Goal: Task Accomplishment & Management: Manage account settings

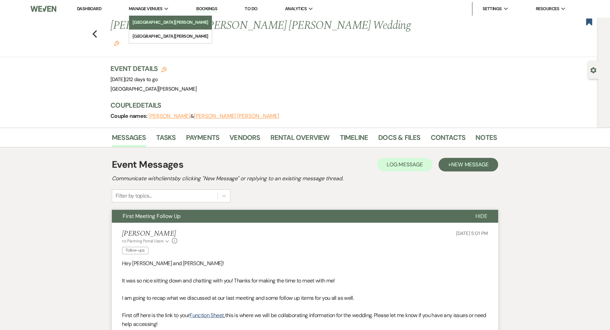
click at [145, 24] on li "[GEOGRAPHIC_DATA][PERSON_NAME]" at bounding box center [171, 22] width 76 height 7
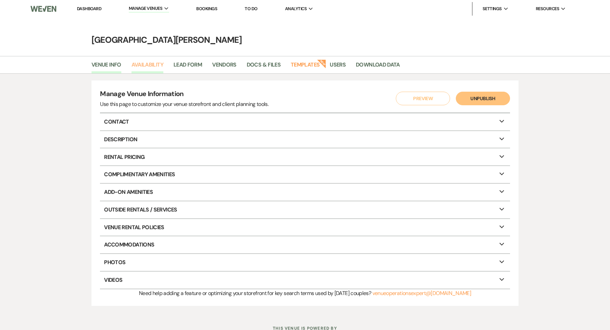
click at [158, 69] on link "Availability" at bounding box center [148, 66] width 32 height 13
select select "3"
select select "2026"
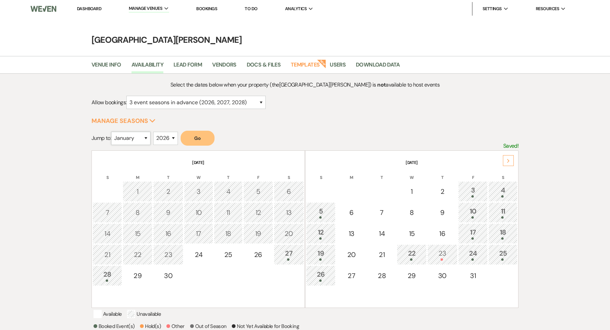
click at [140, 138] on select "January February March April May June July August September October November De…" at bounding box center [130, 138] width 39 height 13
select select "8"
click at [113, 132] on select "January February March April May June July August September October November De…" at bounding box center [130, 138] width 39 height 13
click at [205, 137] on button "Go" at bounding box center [198, 138] width 34 height 15
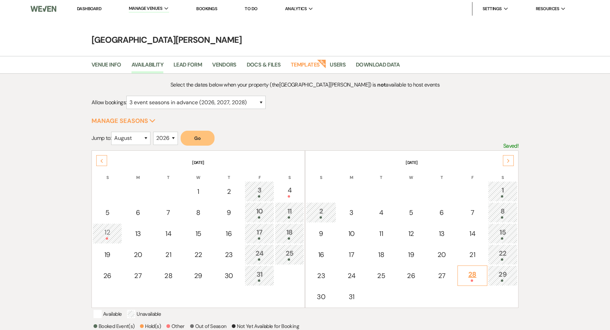
click at [477, 276] on div "28" at bounding box center [473, 275] width 22 height 13
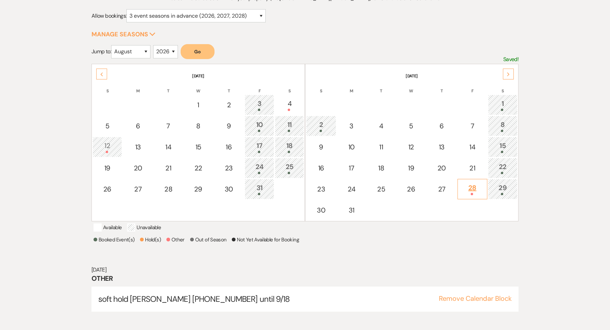
scroll to position [91, 0]
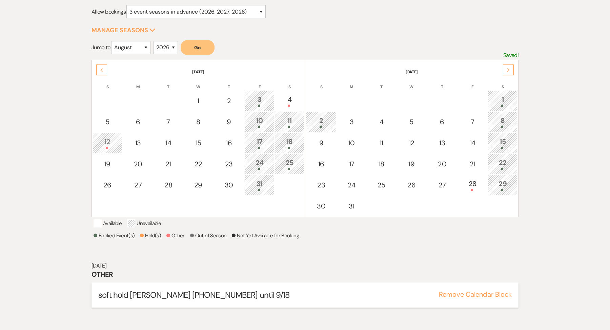
click at [478, 297] on button "Remove Calendar Block" at bounding box center [475, 294] width 73 height 7
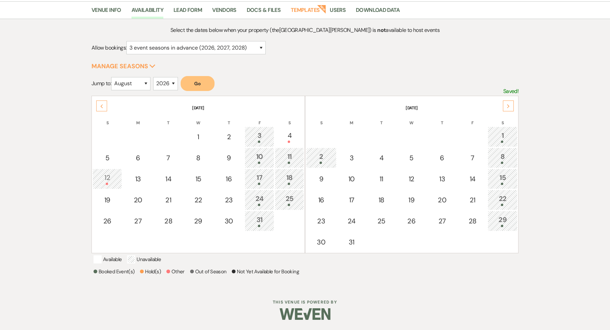
scroll to position [62, 0]
click at [475, 216] on div "28" at bounding box center [473, 221] width 22 height 10
select select "other"
select select "false"
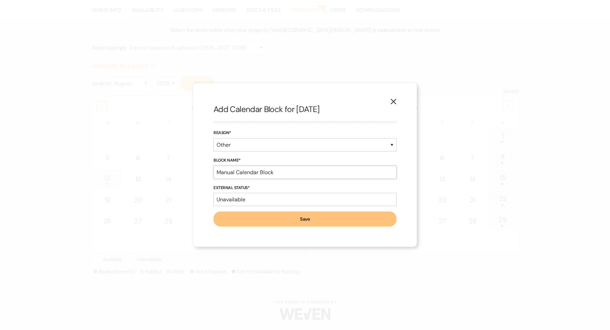
drag, startPoint x: 278, startPoint y: 174, endPoint x: 210, endPoint y: 173, distance: 68.2
click at [209, 171] on div "X Add Calendar Block for [DATE] Reason* Booked Event Hold Other Block Name* Man…" at bounding box center [305, 164] width 224 height 163
click at [343, 171] on input "Soft Hold Ends: [DATE] Matlow/[PERSON_NAME] [PHONE_NUMBER]" at bounding box center [305, 171] width 183 height 13
click at [340, 172] on input "Soft Hold Ends: [DATE] Matlow/[PERSON_NAME] [PHONE_NUMBER]" at bounding box center [305, 171] width 183 height 13
type input "Soft Hold Ends: [DATE] Matlow/[PERSON_NAME] [PHONE_NUMBER]"
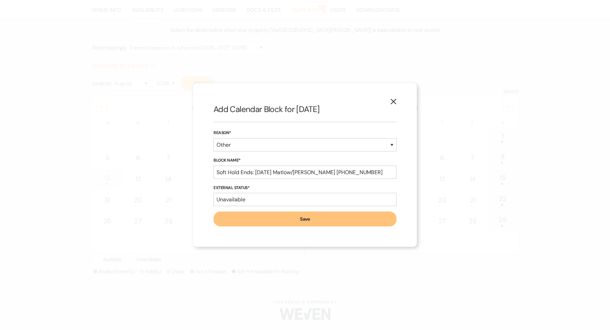
click at [325, 217] on button "Save" at bounding box center [305, 218] width 183 height 15
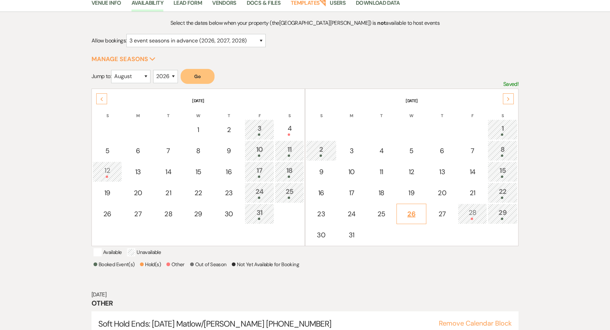
scroll to position [91, 0]
